Goal: Information Seeking & Learning: Learn about a topic

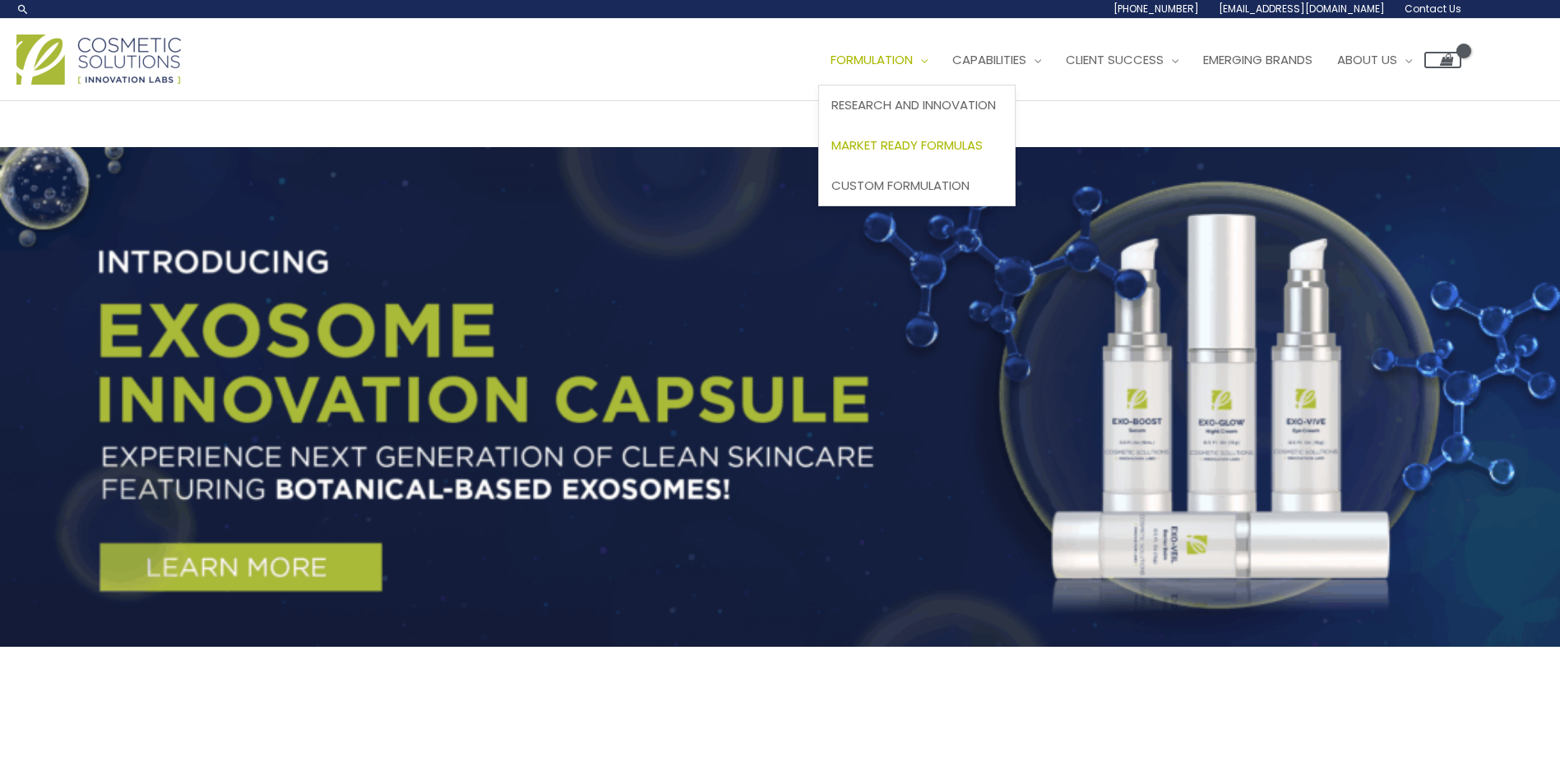
click at [968, 143] on span "Market Ready Formulas" at bounding box center [907, 145] width 151 height 17
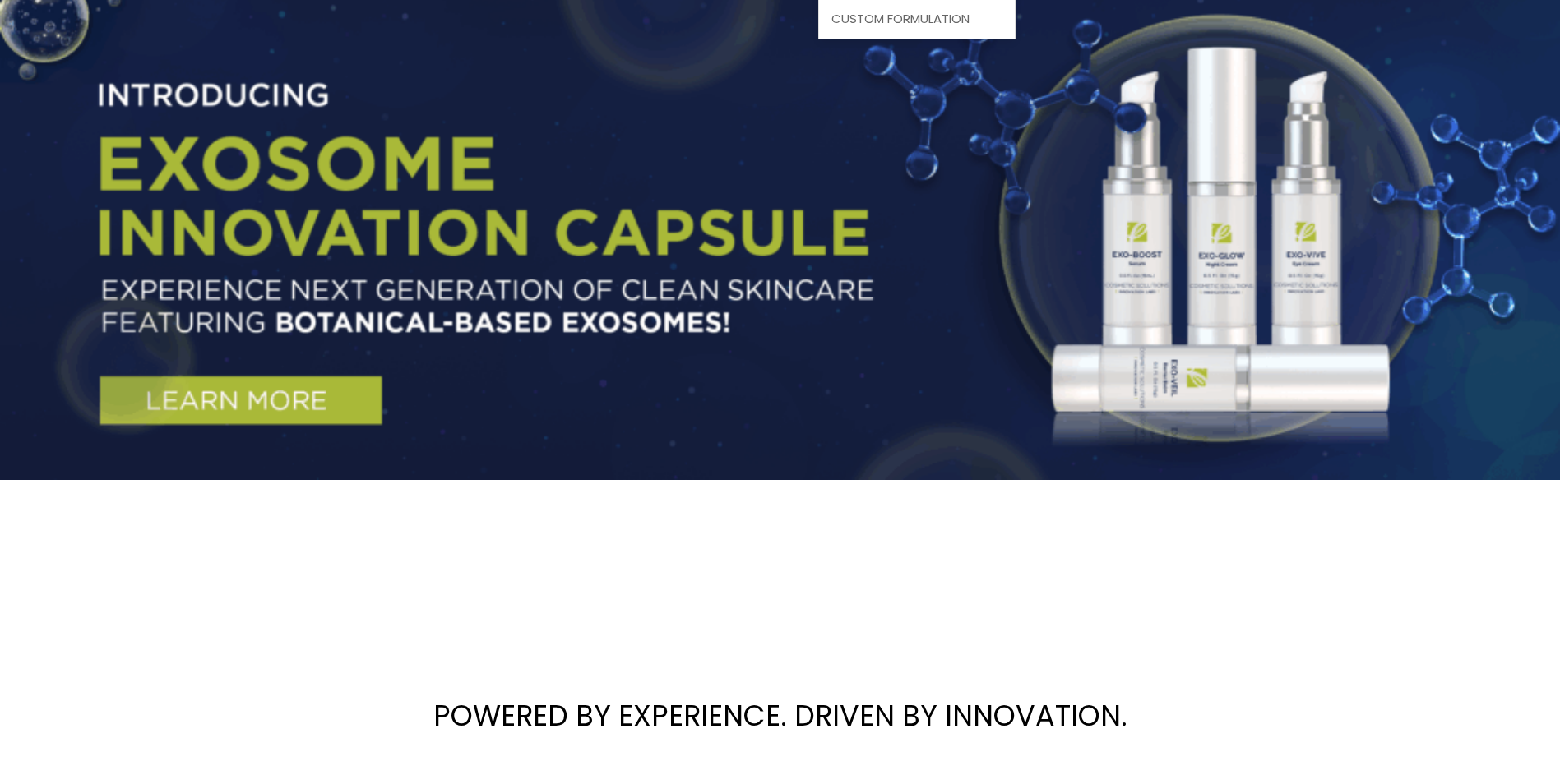
scroll to position [383, 0]
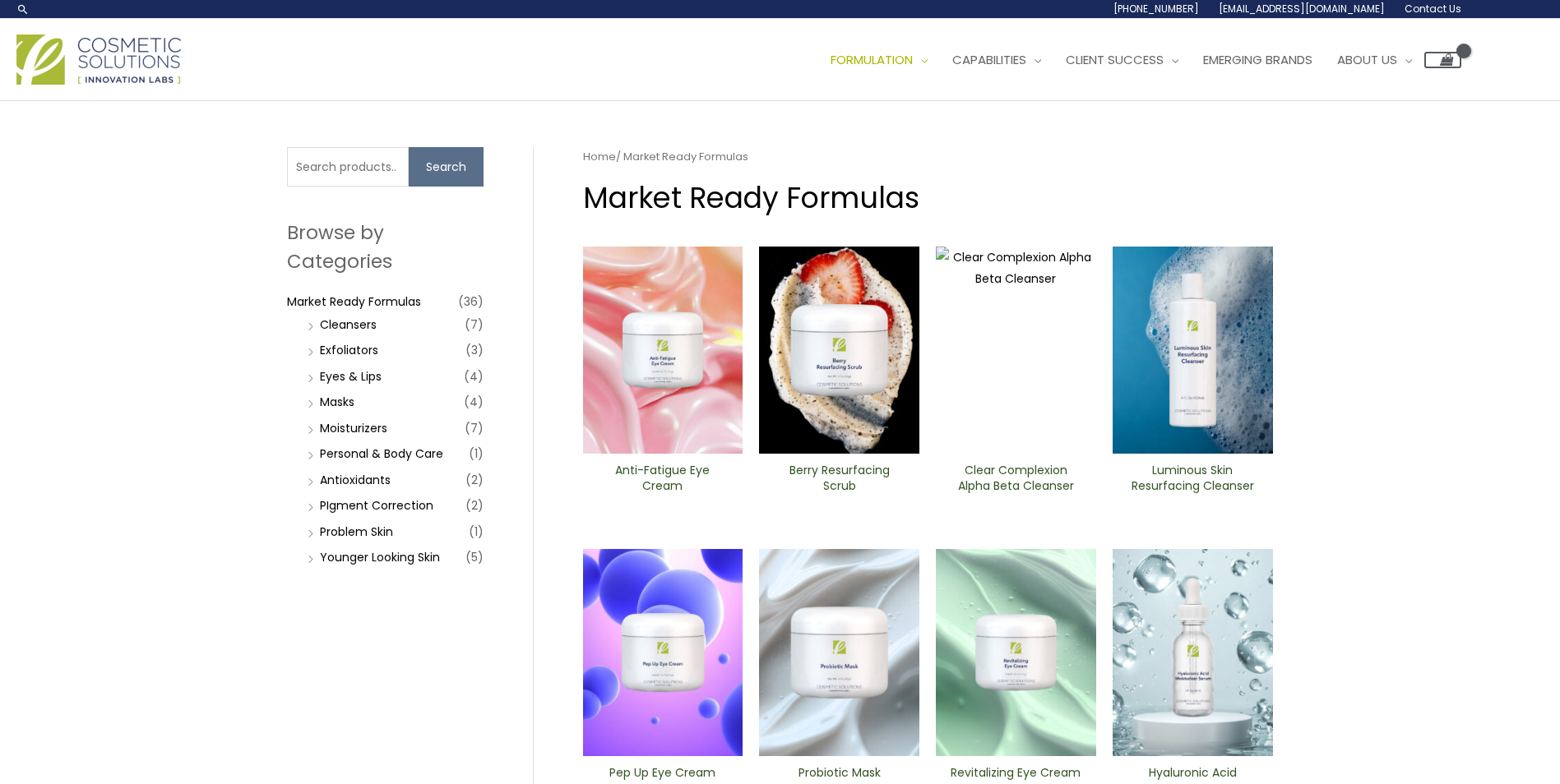
click at [990, 478] on h2 "Clear Complexion Alpha Beta ​Cleanser" at bounding box center [1016, 478] width 133 height 31
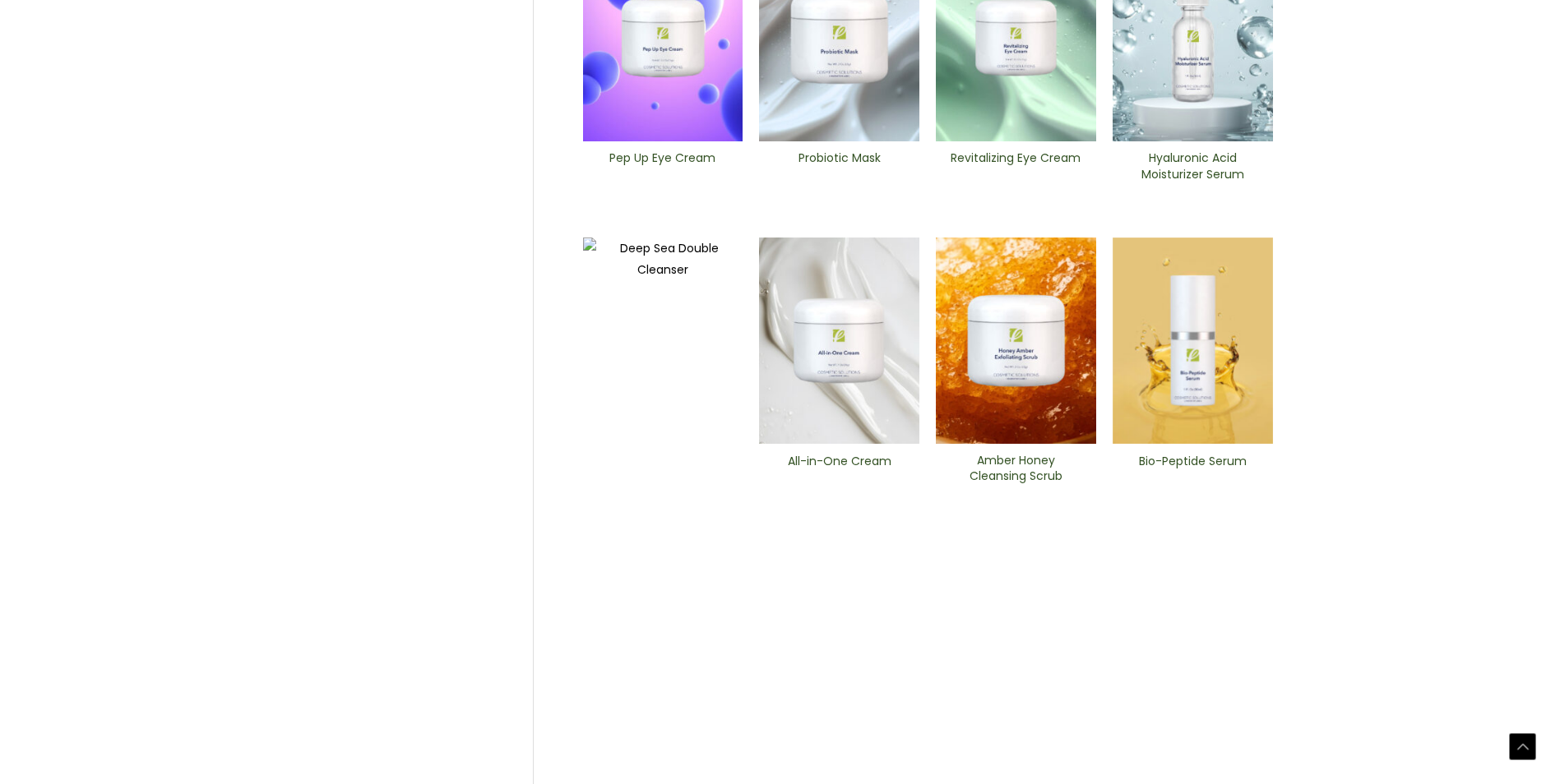
scroll to position [617, 0]
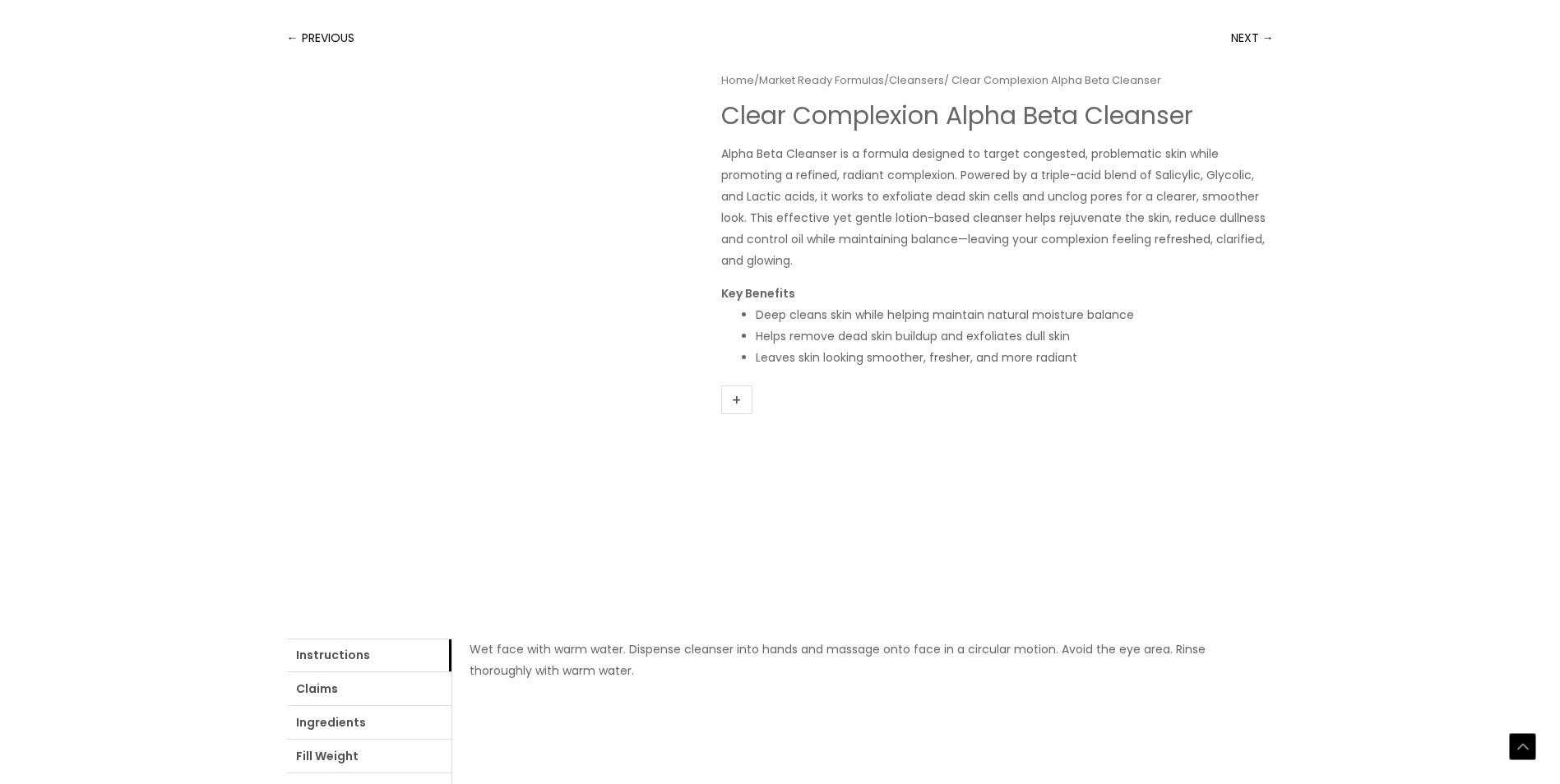
scroll to position [329, 0]
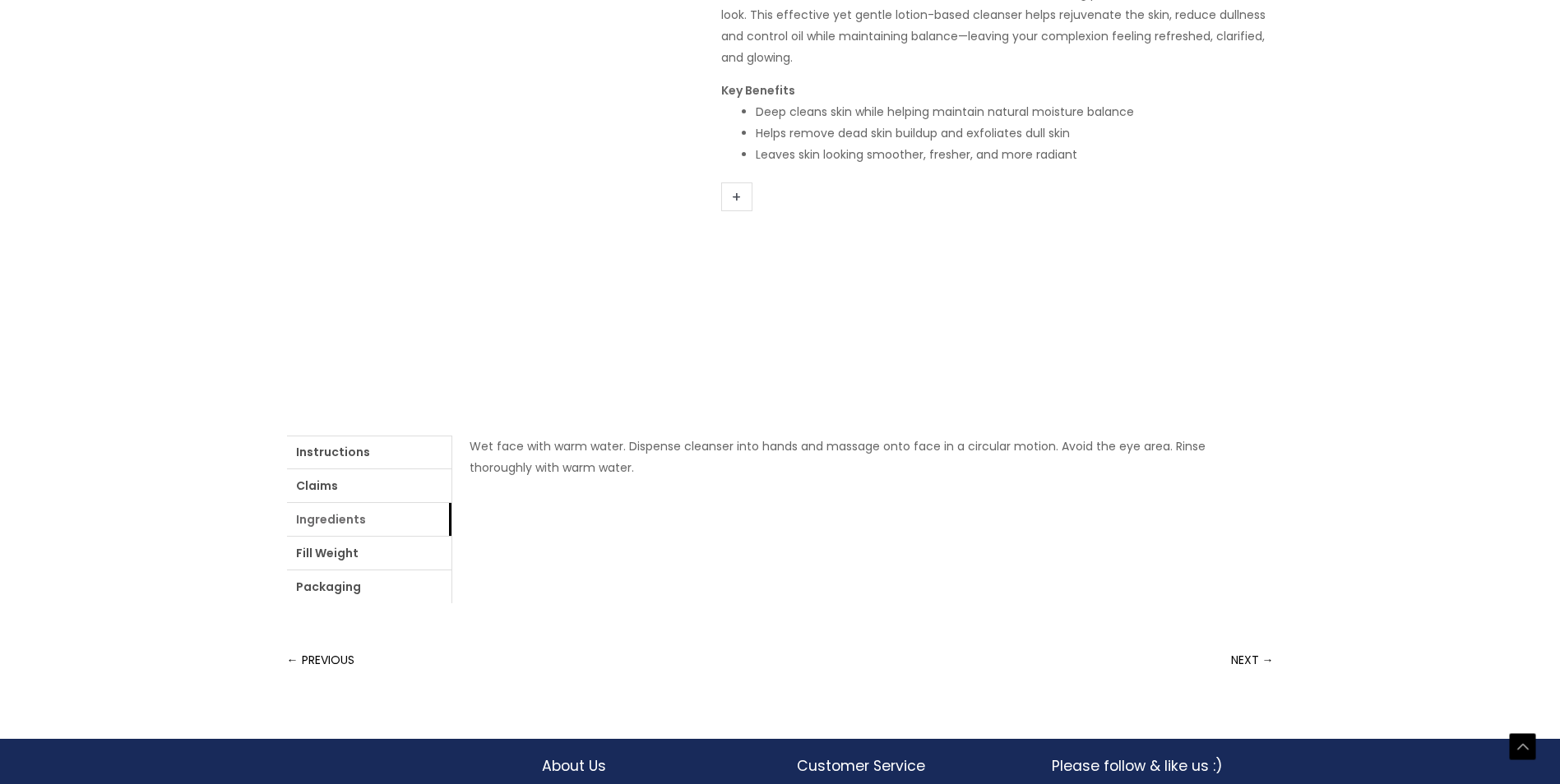
click at [366, 519] on link "Ingredients" at bounding box center [369, 519] width 165 height 33
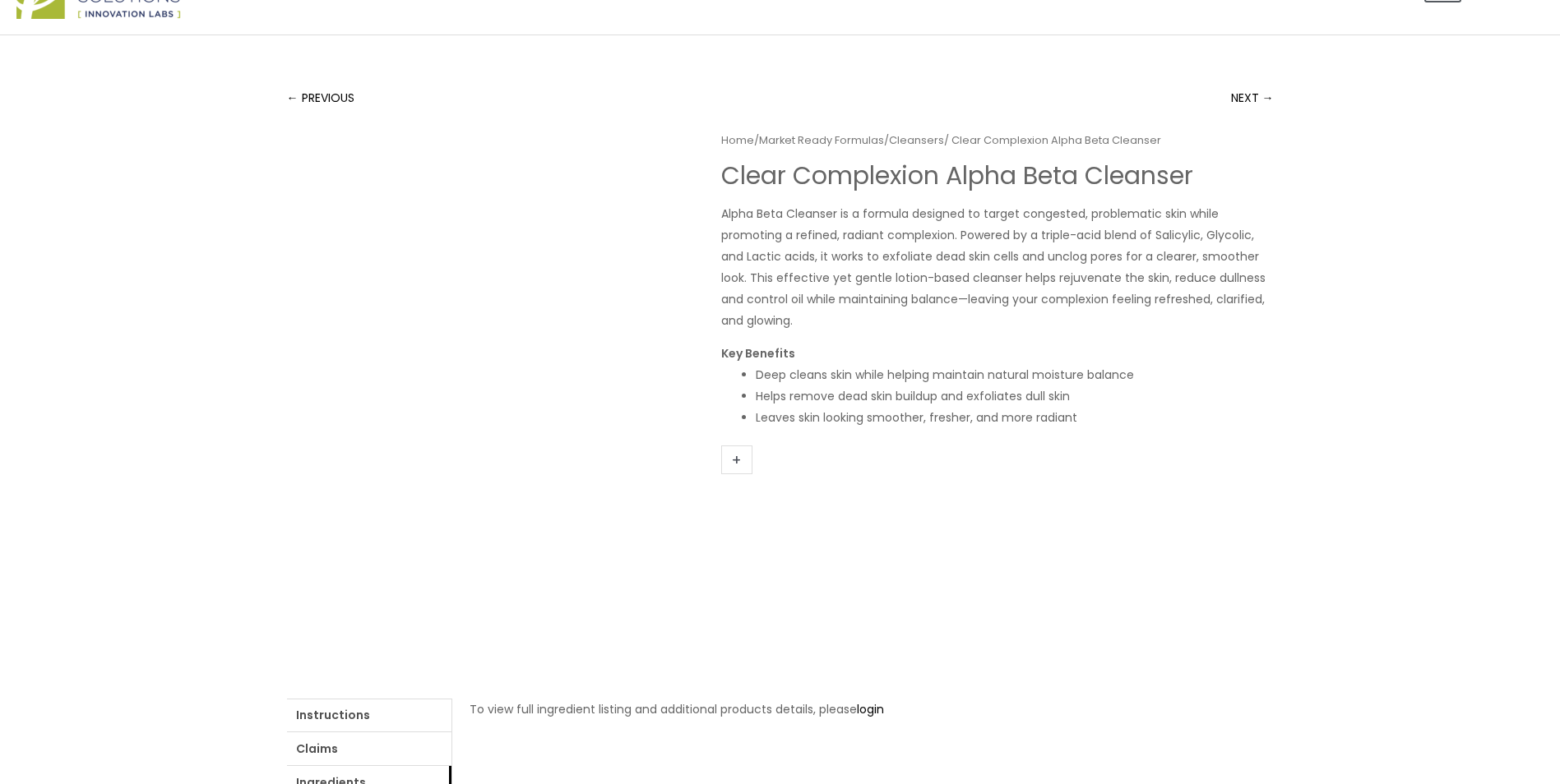
scroll to position [0, 0]
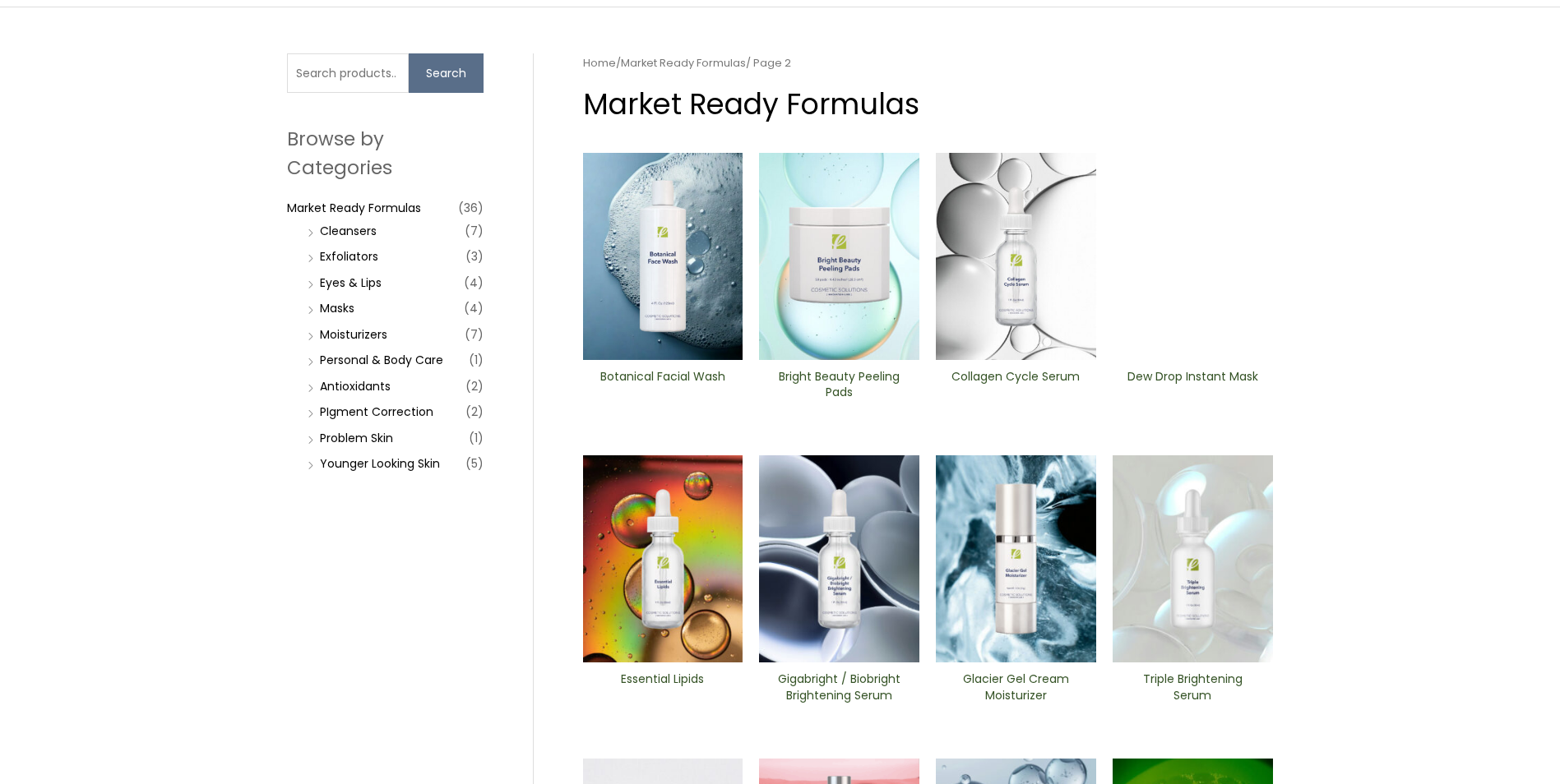
scroll to position [82, 0]
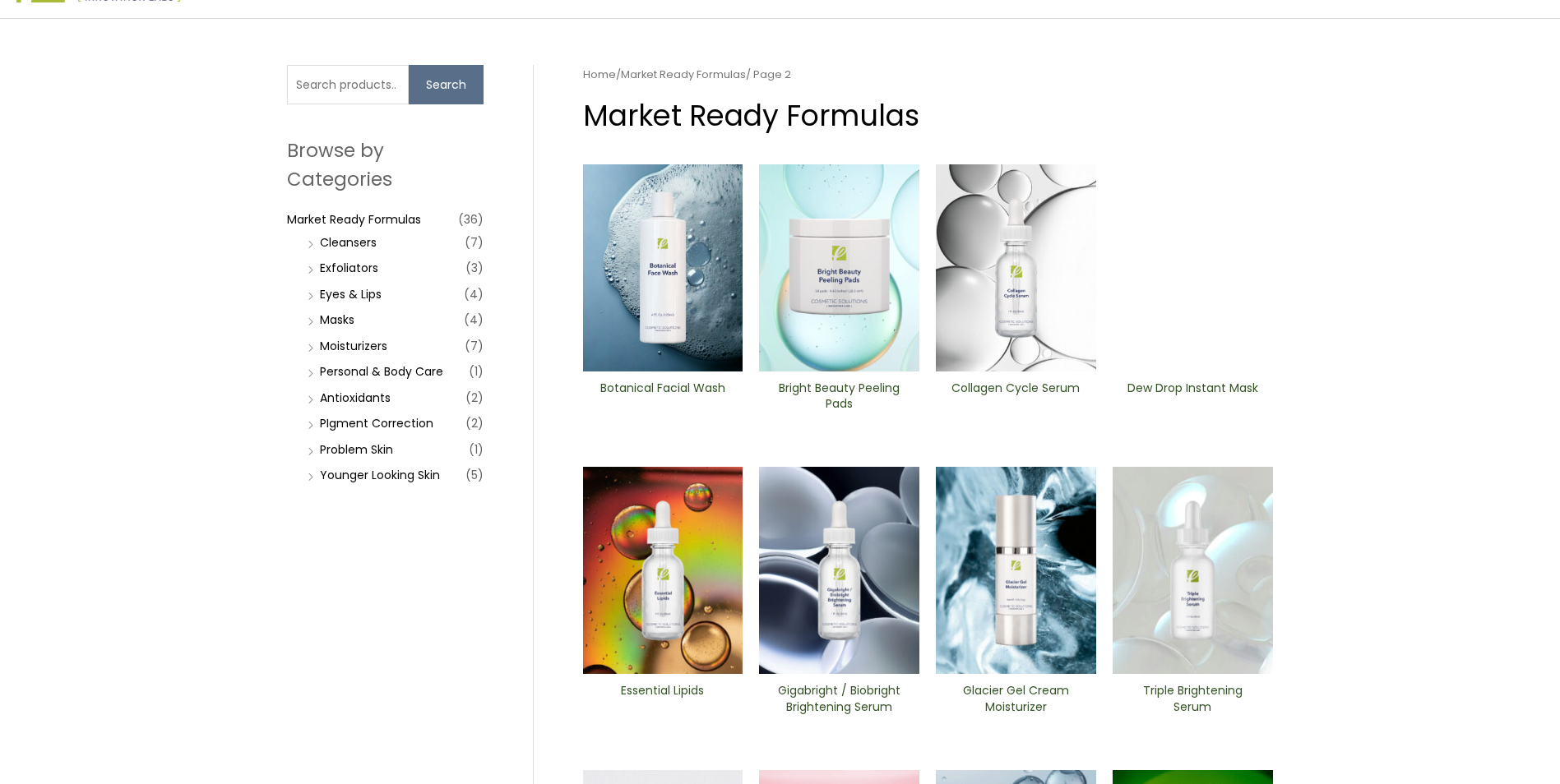
click at [812, 341] on img at bounding box center [839, 268] width 161 height 207
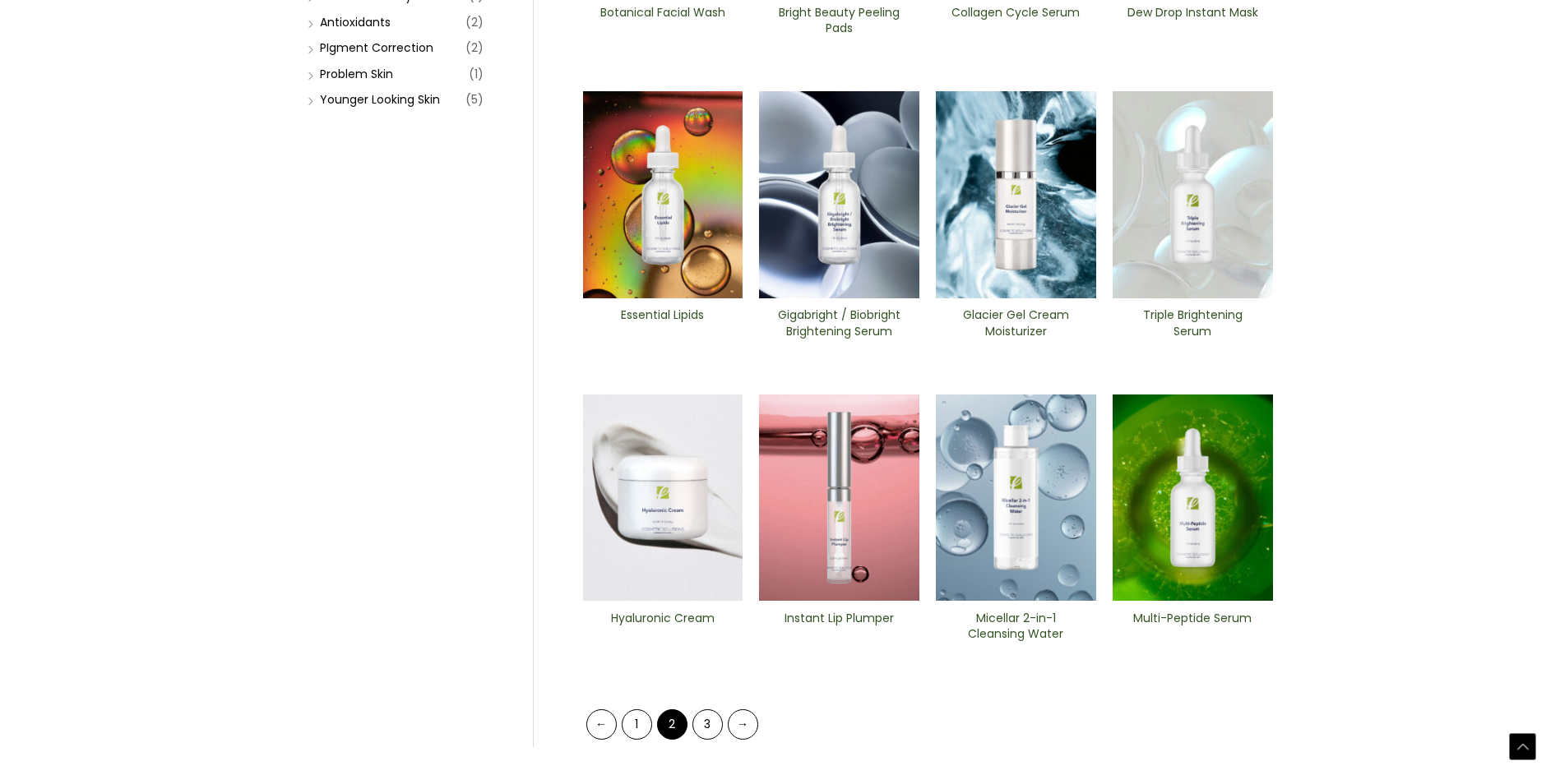
scroll to position [493, 0]
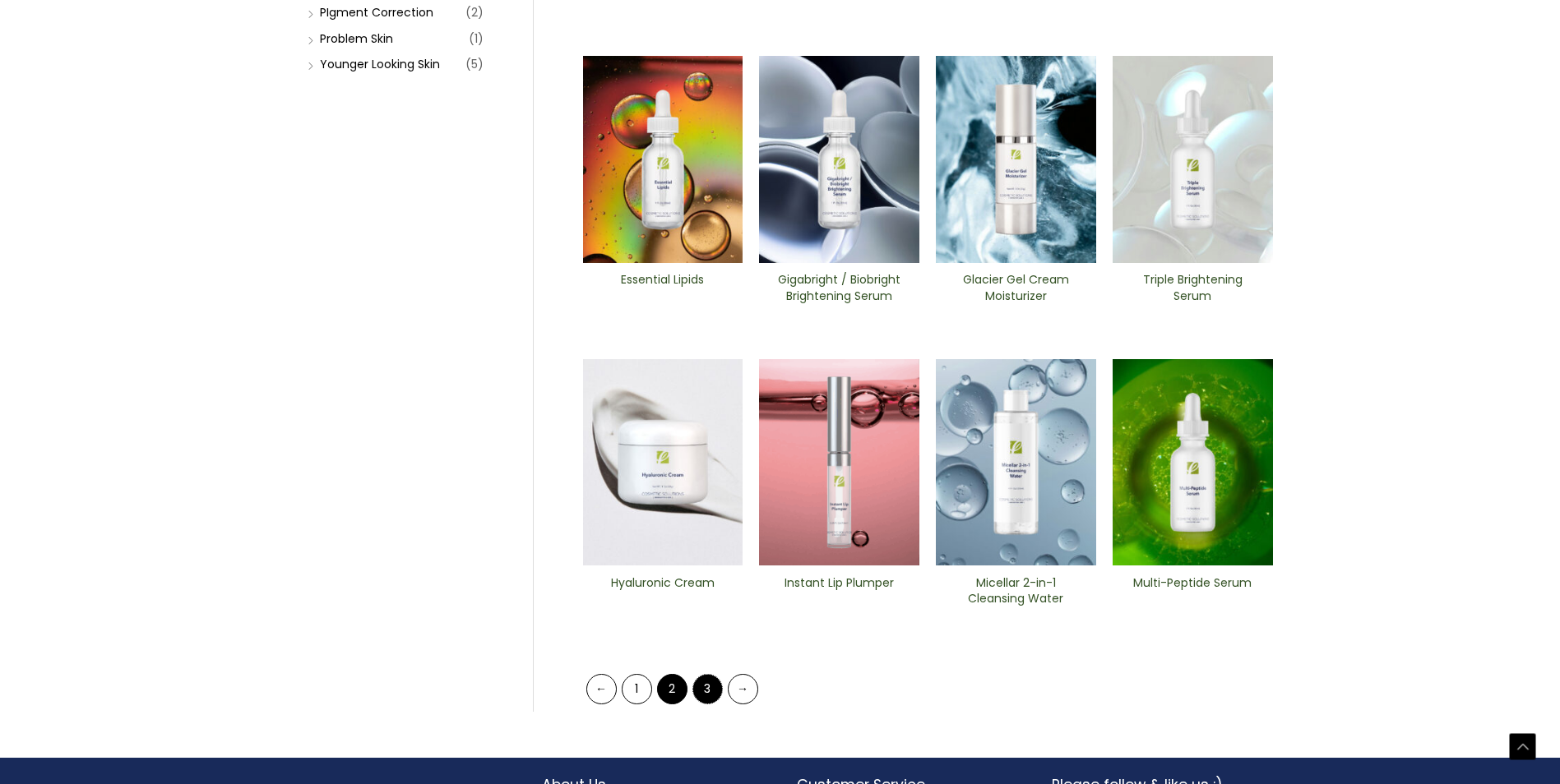
click at [707, 698] on link "3" at bounding box center [707, 689] width 30 height 30
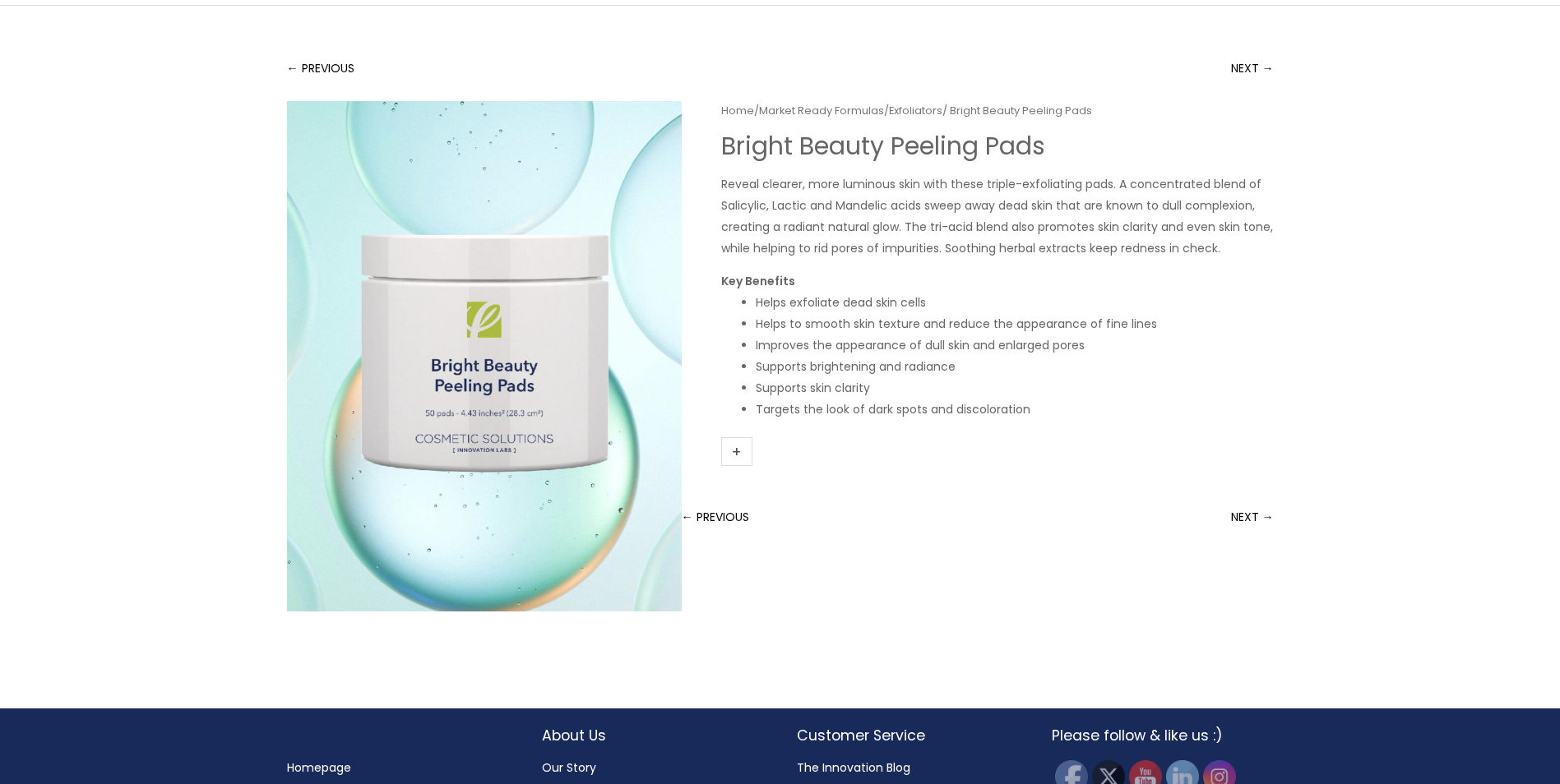
scroll to position [6, 0]
